Goal: Task Accomplishment & Management: Use online tool/utility

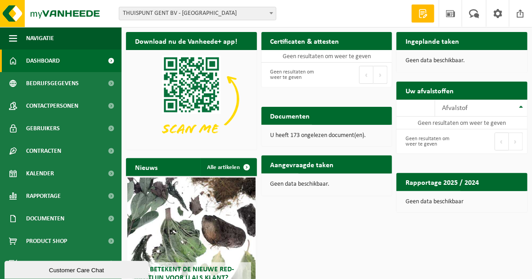
click at [266, 12] on span "THUISPUNT GENT BV - [GEOGRAPHIC_DATA]" at bounding box center [197, 13] width 157 height 13
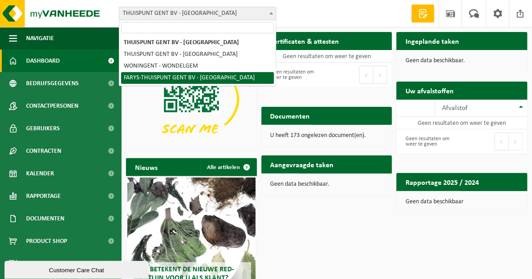
select select "126076"
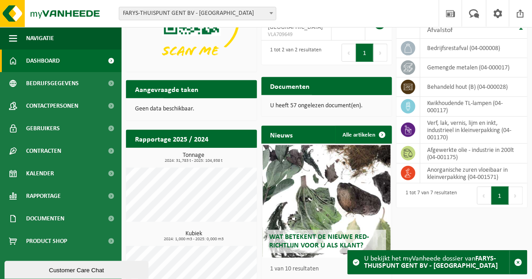
scroll to position [81, 0]
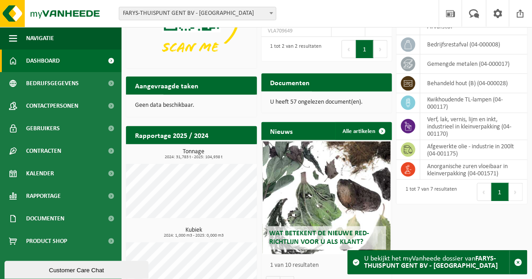
click at [271, 10] on span at bounding box center [271, 13] width 9 height 12
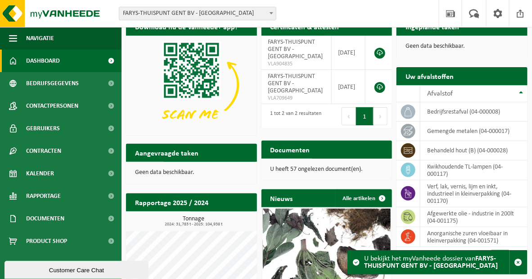
scroll to position [0, 0]
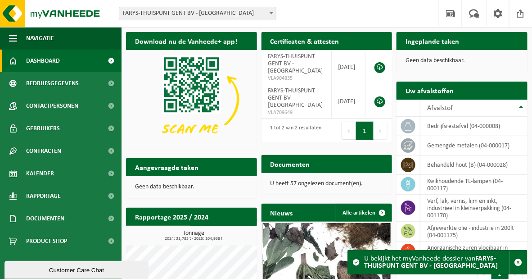
click at [455, 92] on h2 "Uw afvalstoffen" at bounding box center [430, 90] width 66 height 18
click at [505, 102] on th "Afvalstof" at bounding box center [473, 107] width 107 height 17
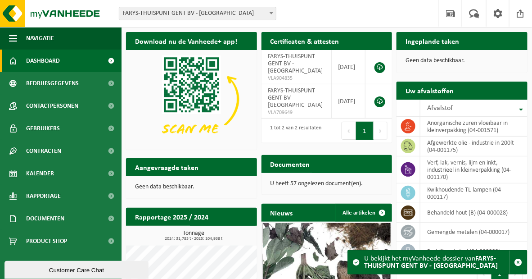
click at [235, 11] on span "FARYS-THUISPUNT GENT BV - [GEOGRAPHIC_DATA]" at bounding box center [197, 13] width 157 height 13
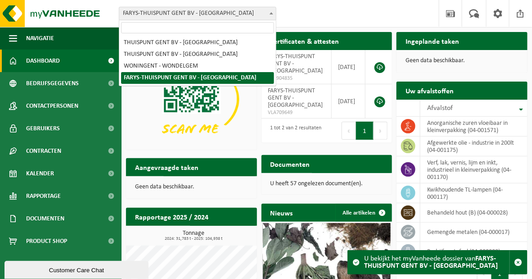
click at [375, 18] on div "Vestiging: THUISPUNT GENT BV - GENT THUISPUNT GENT BV - MARIAKERKE WONINGENT - …" at bounding box center [266, 13] width 532 height 27
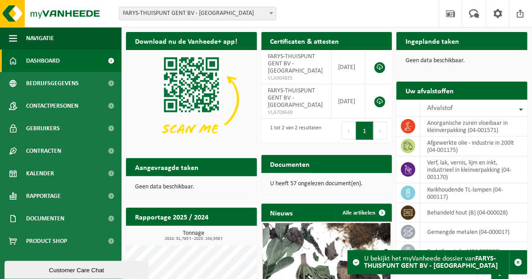
click at [454, 41] on h2 "Ingeplande taken" at bounding box center [433, 41] width 72 height 18
click at [425, 58] on p "Geen data beschikbaar." at bounding box center [462, 61] width 113 height 6
click at [189, 166] on h2 "Aangevraagde taken" at bounding box center [166, 167] width 81 height 18
click at [426, 91] on h2 "Uw afvalstoffen" at bounding box center [430, 90] width 66 height 18
click at [442, 109] on span "Afvalstof" at bounding box center [440, 107] width 26 height 7
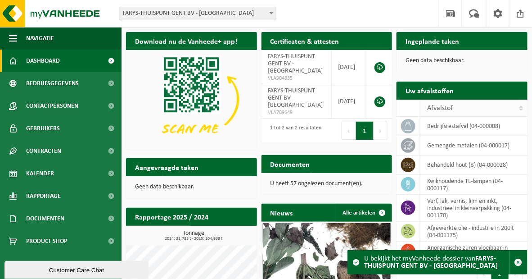
click at [430, 107] on span "Afvalstof" at bounding box center [440, 107] width 26 height 7
click at [411, 89] on h2 "Uw afvalstoffen" at bounding box center [430, 90] width 66 height 18
drag, startPoint x: 411, startPoint y: 89, endPoint x: 414, endPoint y: 95, distance: 6.0
click at [411, 89] on h2 "Uw afvalstoffen" at bounding box center [430, 90] width 66 height 18
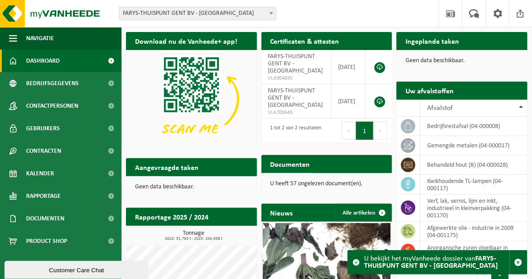
click at [246, 10] on span "FARYS-THUISPUNT GENT BV - [GEOGRAPHIC_DATA]" at bounding box center [197, 13] width 157 height 13
click at [212, 13] on span "FARYS-THUISPUNT GENT BV - [GEOGRAPHIC_DATA]" at bounding box center [197, 13] width 157 height 13
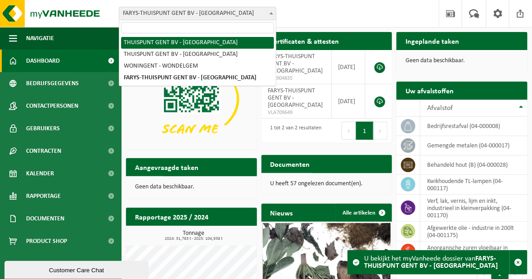
select select "8782"
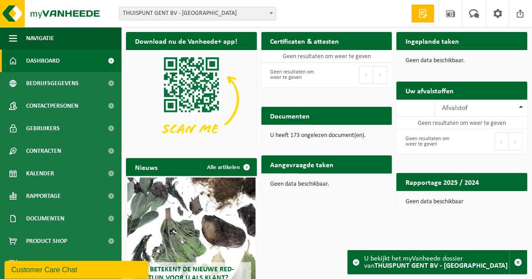
click at [185, 11] on span "THUISPUNT GENT BV - [GEOGRAPHIC_DATA]" at bounding box center [197, 13] width 157 height 13
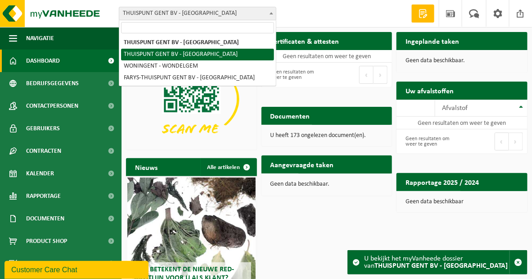
select select "8783"
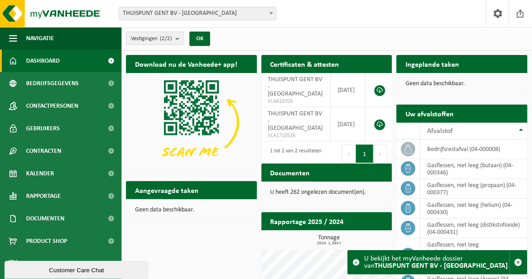
click at [215, 16] on span "THUISPUNT GENT BV - [GEOGRAPHIC_DATA]" at bounding box center [197, 13] width 157 height 13
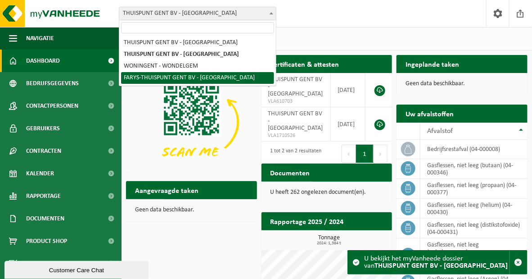
select select "126076"
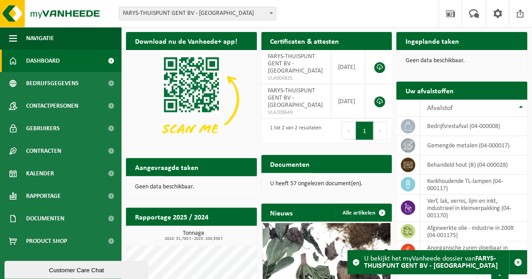
click at [432, 92] on h2 "Uw afvalstoffen" at bounding box center [430, 90] width 66 height 18
click at [519, 263] on span "button" at bounding box center [518, 262] width 8 height 8
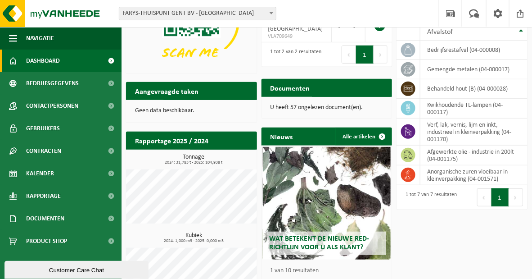
scroll to position [33, 0]
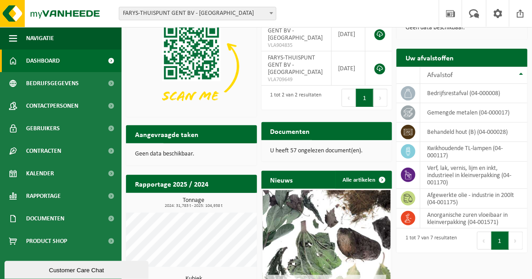
click at [510, 57] on div "Uw afvalstoffen Ophaling aanvragen" at bounding box center [462, 58] width 131 height 18
click at [509, 58] on div "Uw afvalstoffen Ophaling aanvragen" at bounding box center [462, 58] width 131 height 18
drag, startPoint x: 509, startPoint y: 58, endPoint x: 430, endPoint y: 95, distance: 86.6
click at [430, 95] on td "bedrijfsrestafval (04-000008)" at bounding box center [473, 93] width 107 height 19
click at [406, 94] on icon at bounding box center [408, 93] width 9 height 9
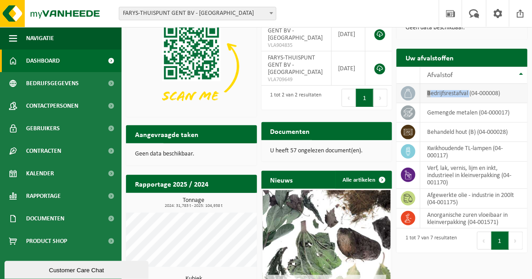
click at [406, 95] on icon at bounding box center [408, 93] width 9 height 9
click at [503, 36] on div "Geen data beschikbaar." at bounding box center [462, 28] width 131 height 22
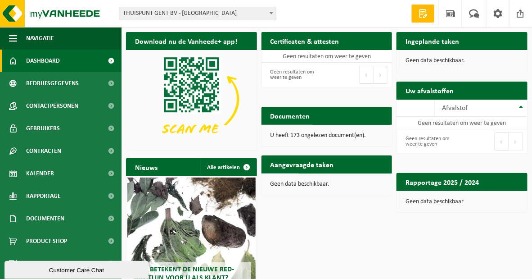
click at [271, 14] on span at bounding box center [271, 13] width 9 height 12
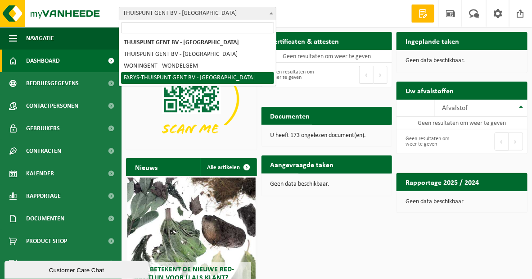
select select "126076"
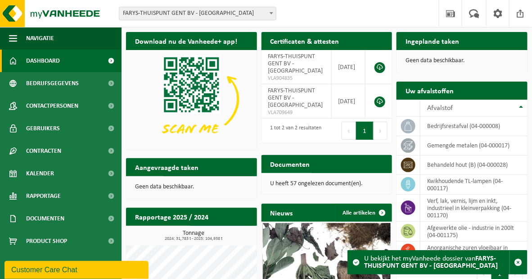
click at [490, 91] on div "Uw afvalstoffen Ophaling aanvragen" at bounding box center [462, 90] width 131 height 18
click at [489, 90] on div "Uw afvalstoffen Ophaling aanvragen" at bounding box center [462, 90] width 131 height 18
drag, startPoint x: 489, startPoint y: 90, endPoint x: 468, endPoint y: 90, distance: 21.2
click at [482, 90] on div "Uw afvalstoffen Ophaling aanvragen" at bounding box center [462, 90] width 131 height 18
click at [443, 89] on h2 "Uw afvalstoffen" at bounding box center [430, 90] width 66 height 18
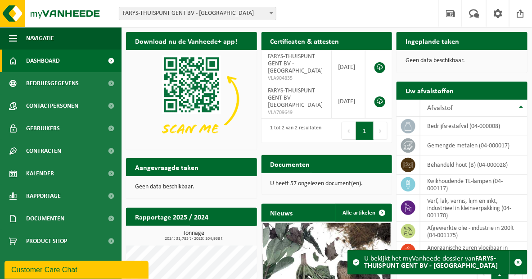
click at [442, 90] on h2 "Uw afvalstoffen" at bounding box center [430, 90] width 66 height 18
drag, startPoint x: 442, startPoint y: 90, endPoint x: 509, endPoint y: 90, distance: 66.6
click at [508, 90] on div "Uw afvalstoffen Ophaling aanvragen" at bounding box center [462, 90] width 131 height 18
click at [509, 90] on div "Uw afvalstoffen Ophaling aanvragen" at bounding box center [462, 90] width 131 height 18
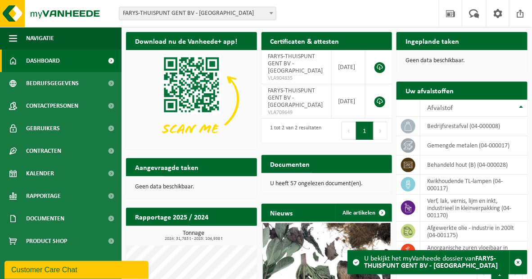
click at [509, 90] on div "Uw afvalstoffen Ophaling aanvragen" at bounding box center [462, 90] width 131 height 18
click at [180, 18] on span "FARYS-THUISPUNT GENT BV - [GEOGRAPHIC_DATA]" at bounding box center [197, 13] width 157 height 13
click at [517, 91] on div "Uw afvalstoffen Ophaling aanvragen" at bounding box center [462, 90] width 131 height 18
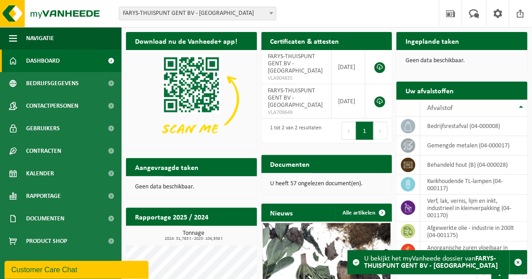
click at [517, 91] on div "Uw afvalstoffen Ophaling aanvragen" at bounding box center [462, 90] width 131 height 18
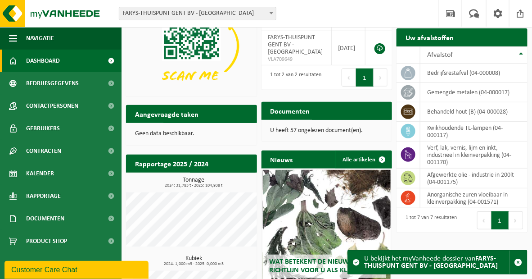
scroll to position [115, 0]
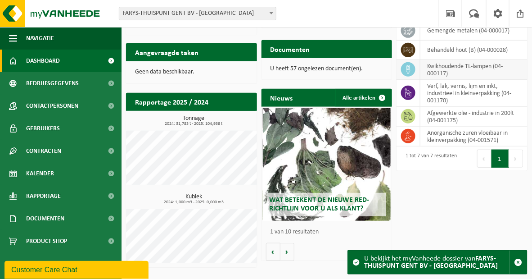
click at [459, 69] on td "kwikhoudende TL-lampen (04-000117)" at bounding box center [473, 70] width 107 height 20
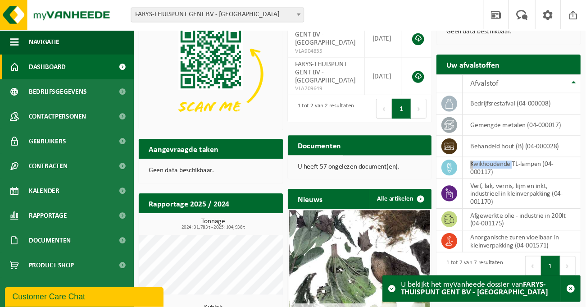
scroll to position [0, 0]
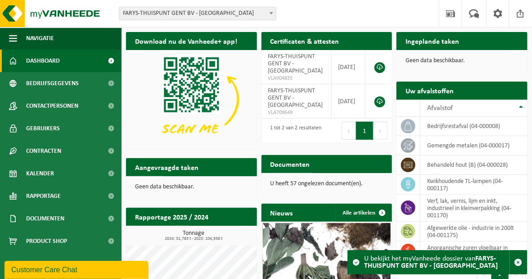
click at [362, 18] on div "Vestiging: THUISPUNT GENT BV - GENT THUISPUNT GENT BV - MARIAKERKE WONINGENT - …" at bounding box center [266, 13] width 532 height 27
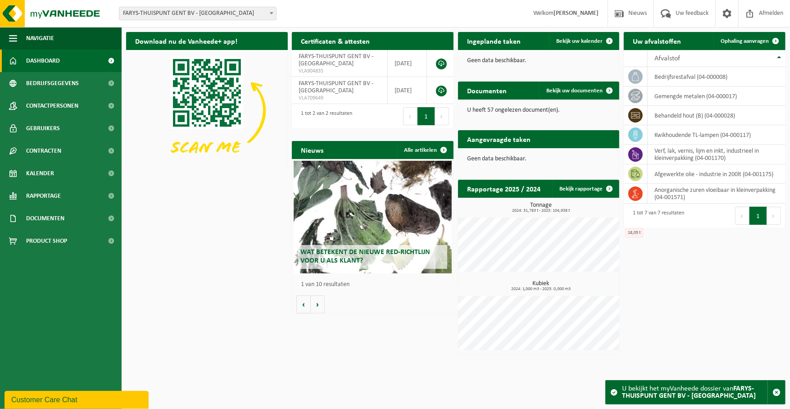
click at [532, 278] on div "Download nu de Vanheede+ app! Verberg Certificaten & attesten Bekijk uw certifi…" at bounding box center [455, 196] width 663 height 338
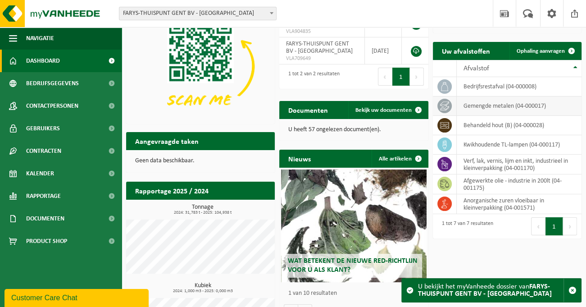
scroll to position [100, 0]
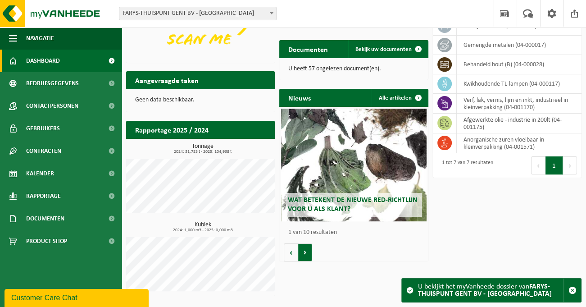
click at [307, 253] on button "Volgende" at bounding box center [305, 252] width 14 height 18
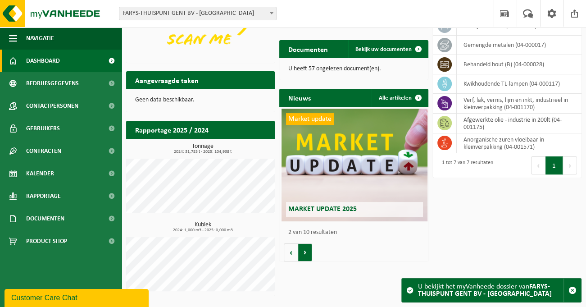
click at [307, 253] on button "Volgende" at bounding box center [305, 252] width 14 height 18
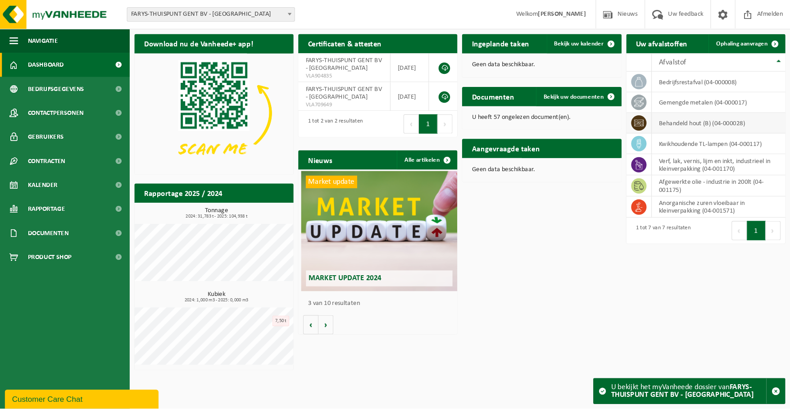
scroll to position [0, 297]
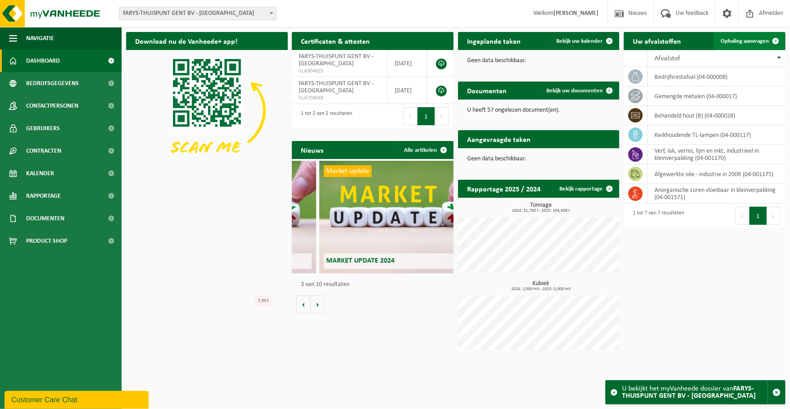
click at [532, 41] on span "Ophaling aanvragen" at bounding box center [744, 41] width 48 height 6
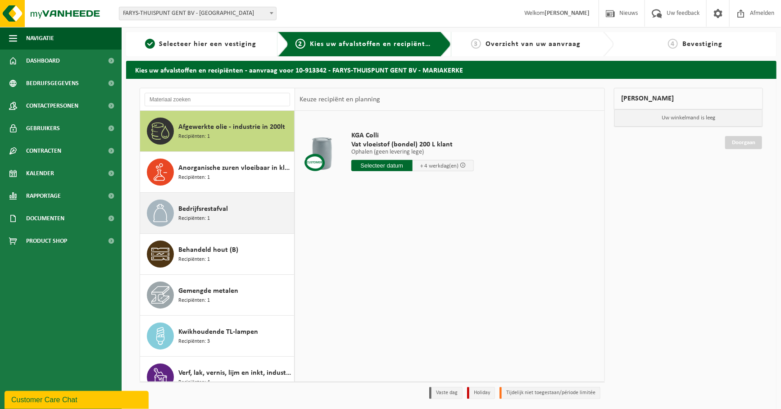
click at [199, 215] on span "Recipiënten: 1" at bounding box center [194, 218] width 32 height 9
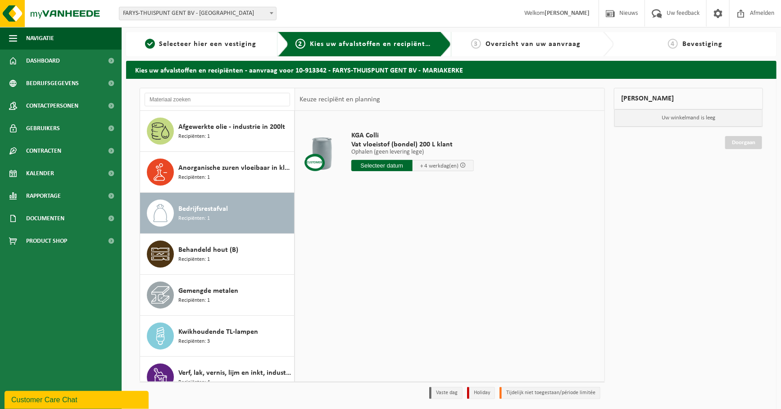
scroll to position [16, 0]
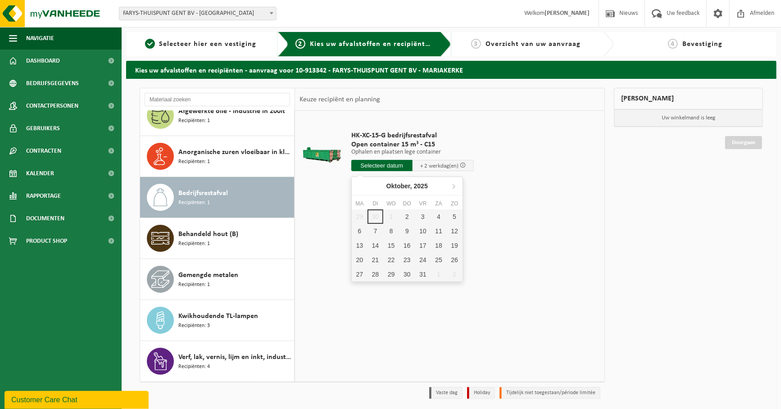
click at [371, 166] on input "text" at bounding box center [381, 165] width 61 height 11
click at [410, 213] on div "2" at bounding box center [407, 216] width 16 height 14
type input "Van 2025-10-02"
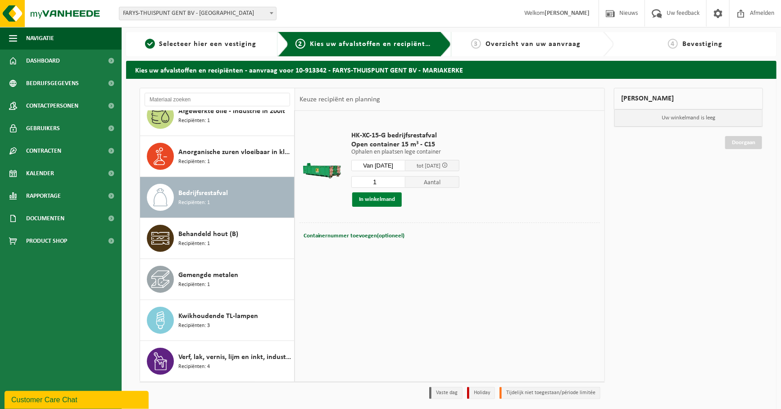
click at [392, 199] on button "In winkelmand" at bounding box center [377, 199] width 50 height 14
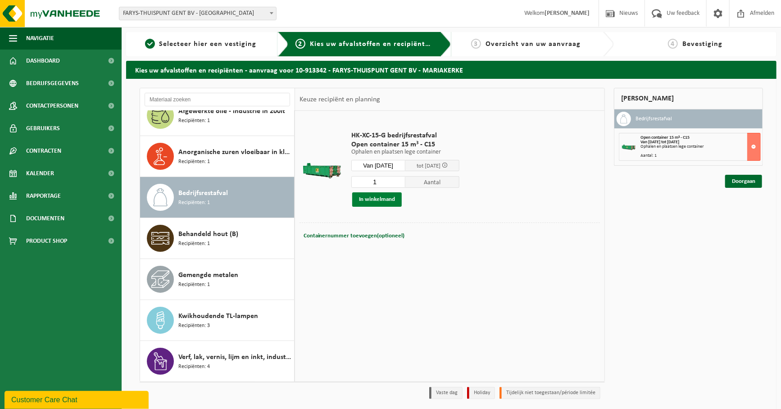
click at [365, 197] on button "In winkelmand" at bounding box center [377, 199] width 50 height 14
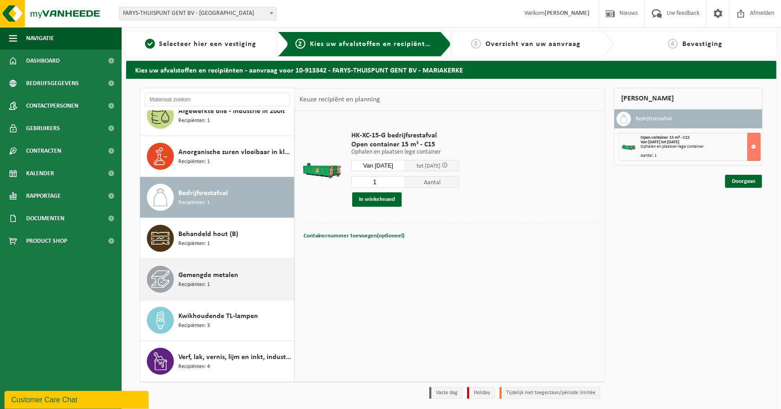
click at [225, 277] on span "Gemengde metalen" at bounding box center [208, 275] width 60 height 11
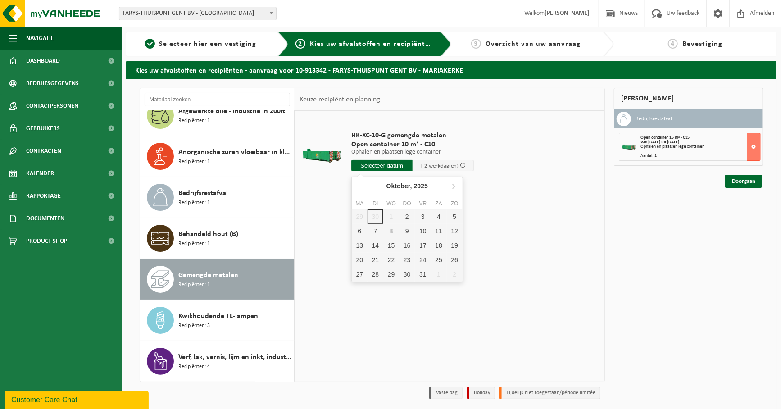
click at [397, 170] on input "text" at bounding box center [381, 165] width 61 height 11
click at [426, 216] on div "3" at bounding box center [423, 216] width 16 height 14
type input "Van 2025-10-03"
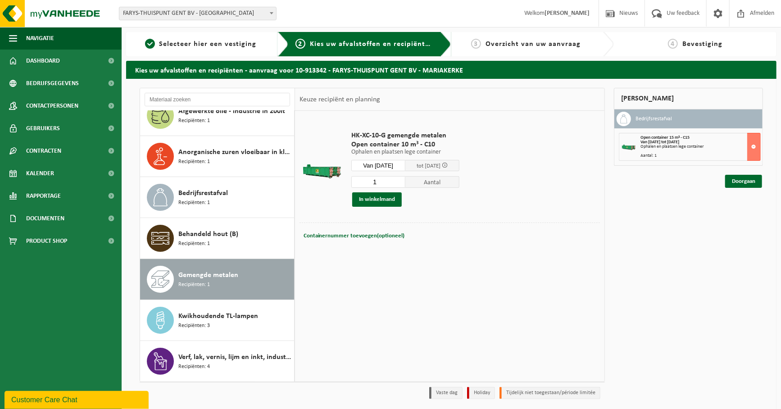
click at [453, 214] on div "HK-XC-10-G gemengde metalen Open container 10 m³ - C10 Ophalen en plaatsen lege…" at bounding box center [405, 169] width 117 height 94
click at [398, 200] on button "In winkelmand" at bounding box center [377, 199] width 50 height 14
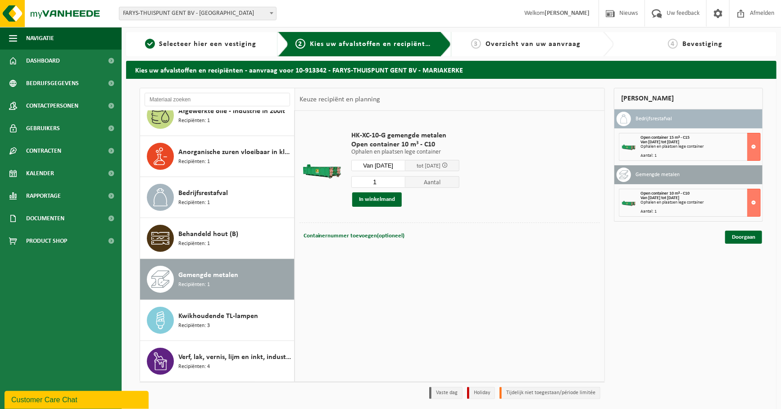
click at [641, 320] on div "Mijn winkelmand Bedrijfsrestafval Open container 15 m³ - C15 Van 2025-10-02 tot…" at bounding box center [688, 246] width 158 height 316
click at [752, 244] on link "Doorgaan" at bounding box center [743, 236] width 37 height 13
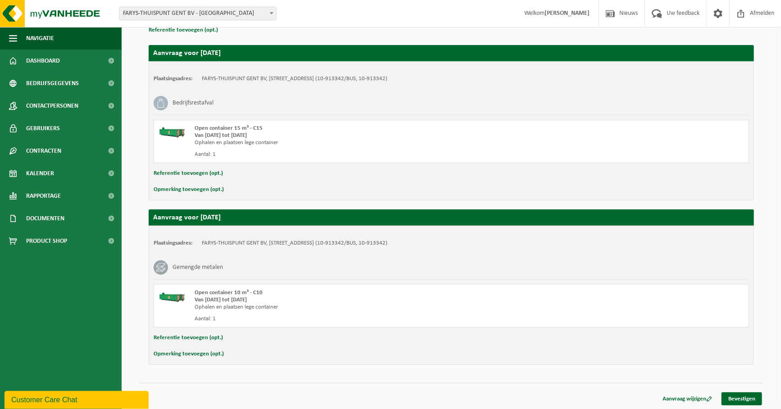
scroll to position [144, 0]
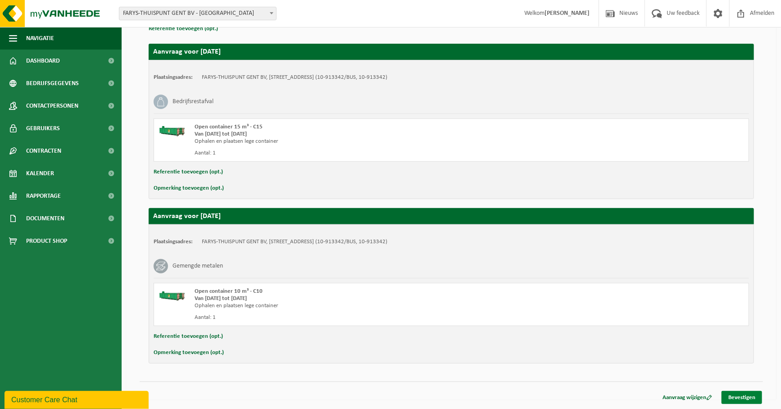
click at [726, 396] on link "Bevestigen" at bounding box center [741, 397] width 41 height 13
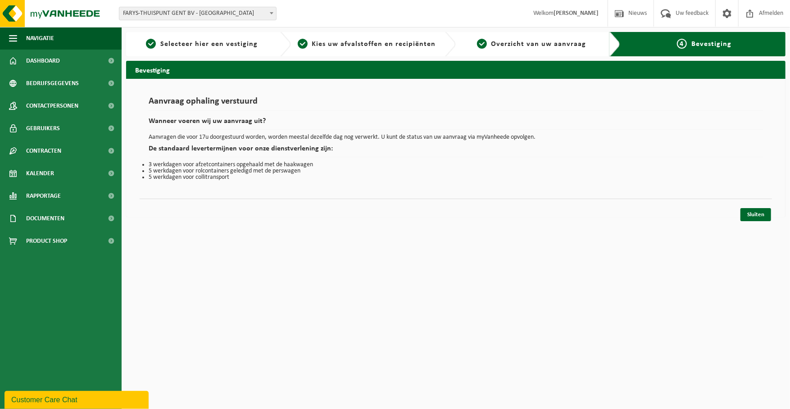
click at [442, 307] on html "Vestiging: THUISPUNT GENT BV - GENT THUISPUNT [GEOGRAPHIC_DATA] BV - MARIAKERKE…" at bounding box center [395, 204] width 790 height 409
click at [750, 217] on link "Sluiten" at bounding box center [755, 214] width 31 height 13
